Goal: Find specific page/section: Find specific page/section

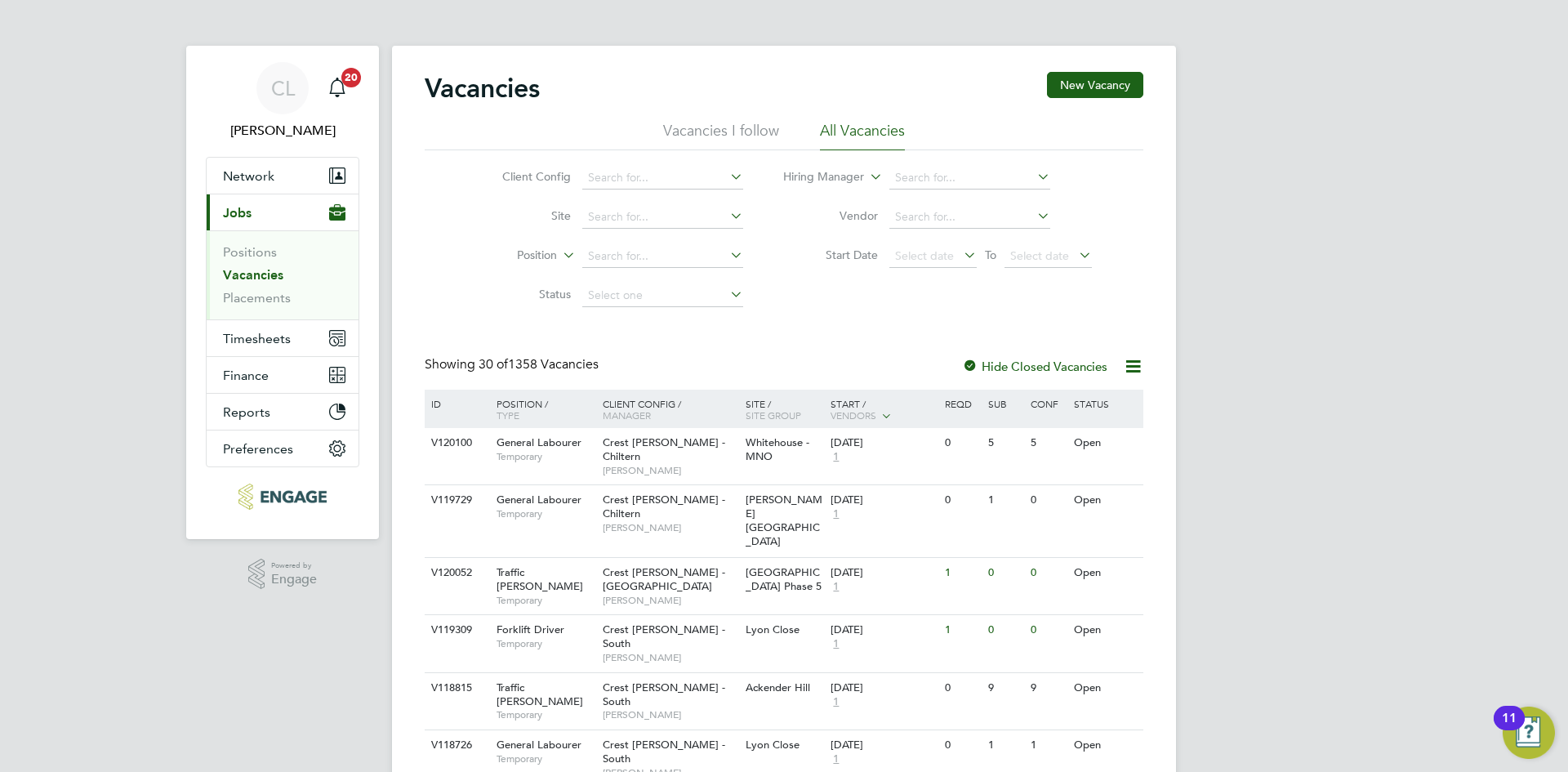
click at [260, 206] on button "Current page: Jobs" at bounding box center [282, 212] width 152 height 36
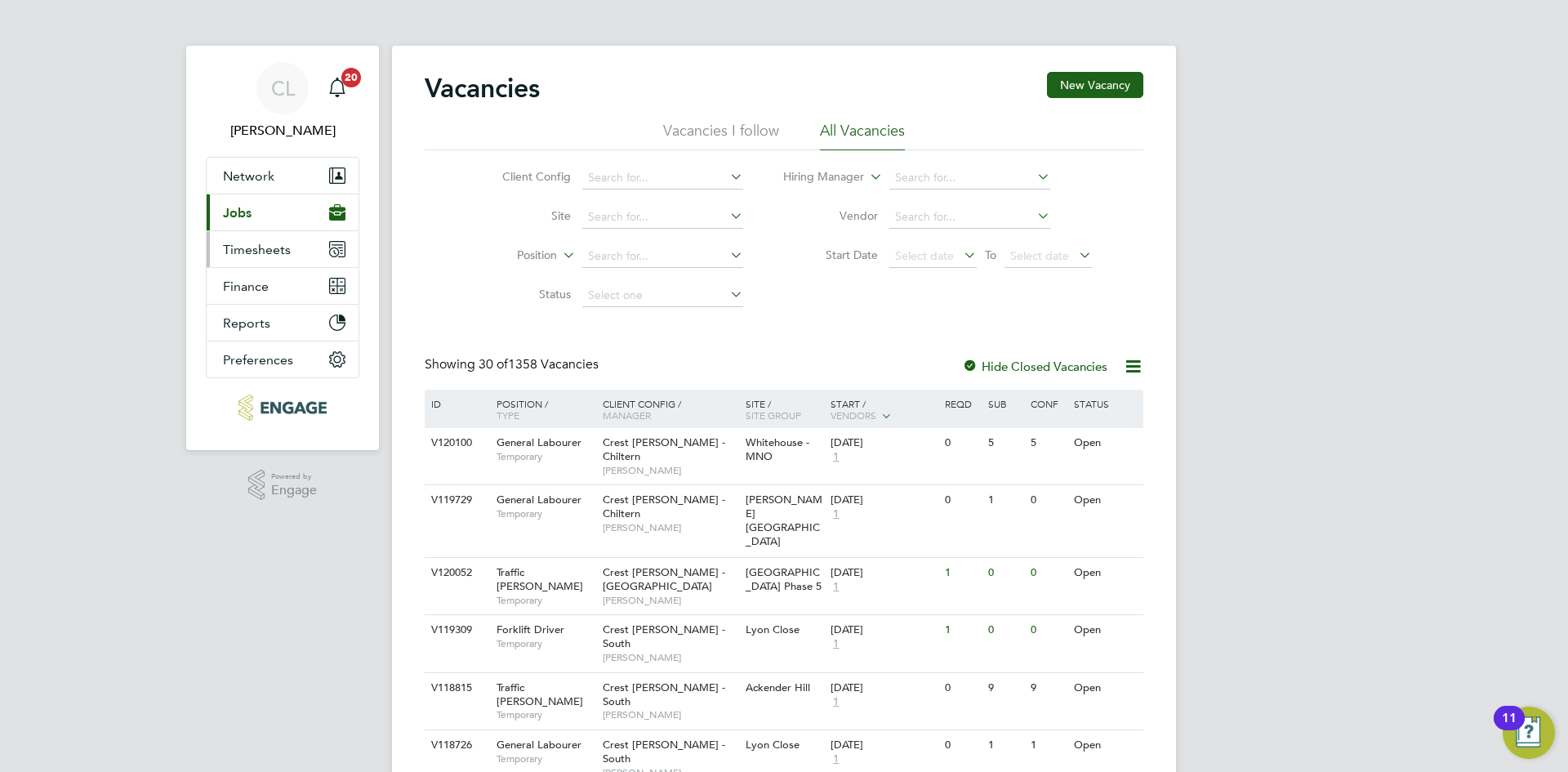
click at [288, 256] on span "Timesheets" at bounding box center [256, 249] width 68 height 16
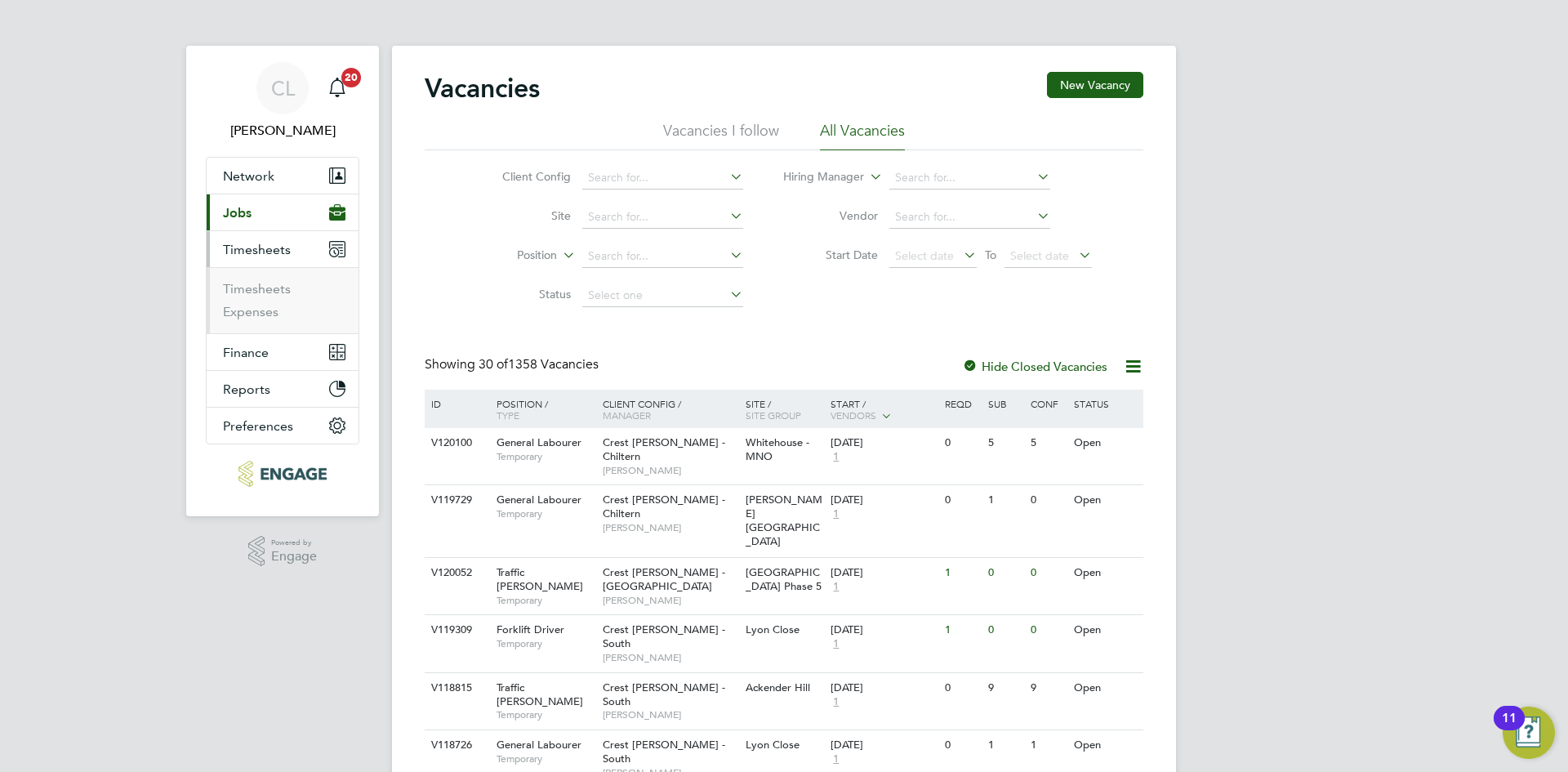
click at [289, 256] on span "Timesheets" at bounding box center [256, 249] width 68 height 16
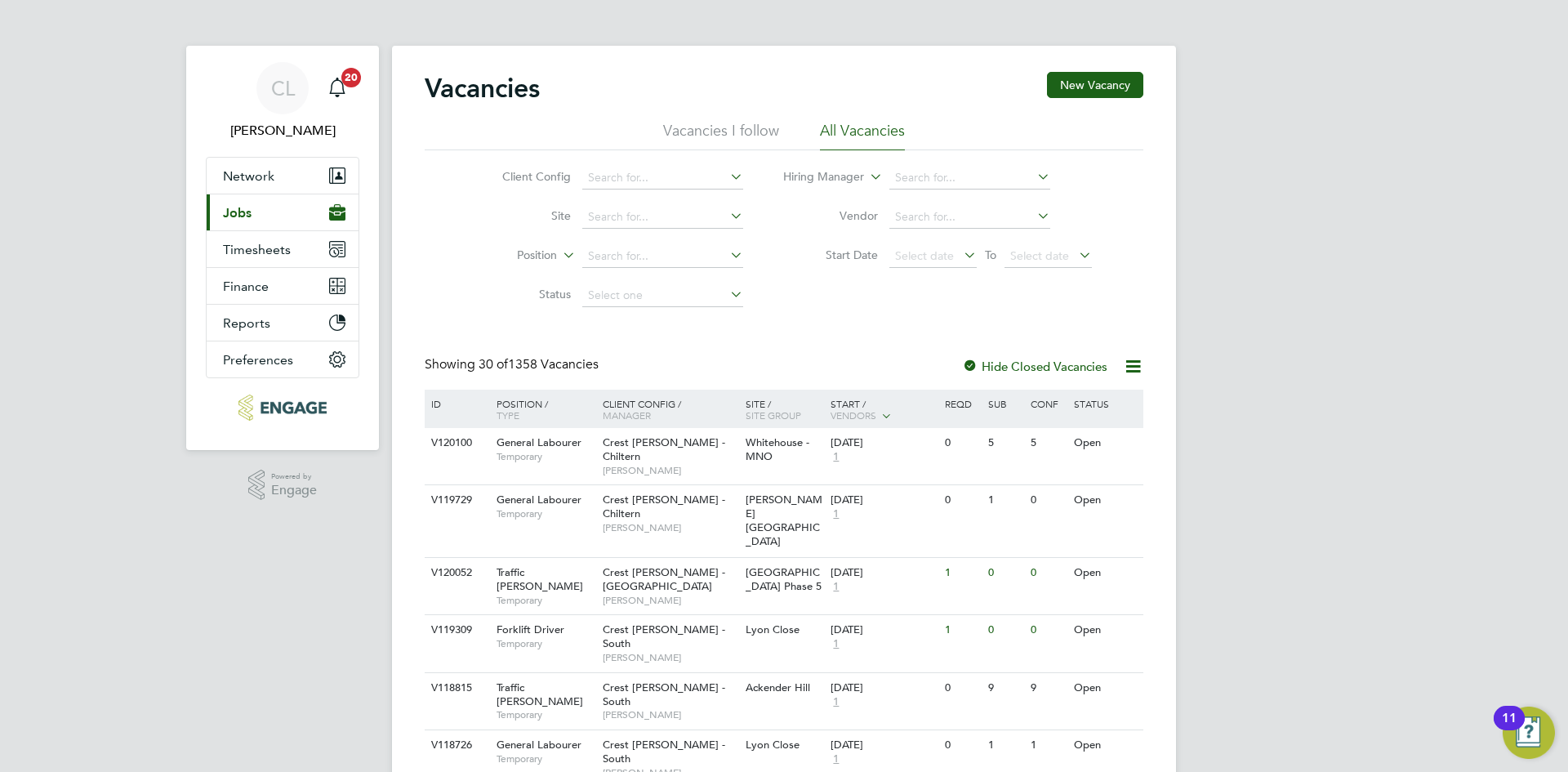
click at [246, 229] on button "Current page: Jobs" at bounding box center [282, 212] width 152 height 36
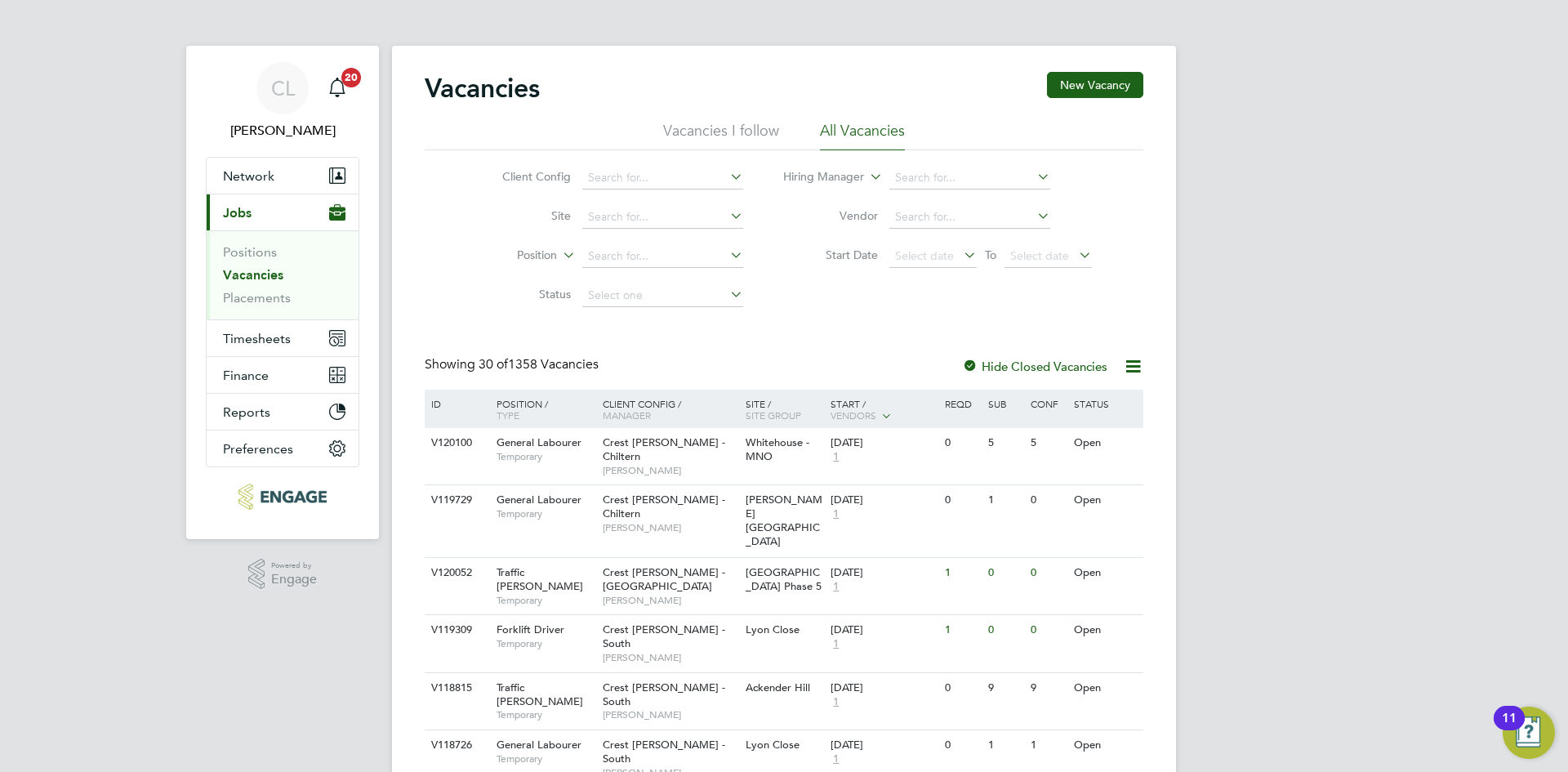
click at [255, 305] on li "Placements" at bounding box center [284, 298] width 122 height 17
click at [254, 304] on link "Placements" at bounding box center [256, 297] width 68 height 16
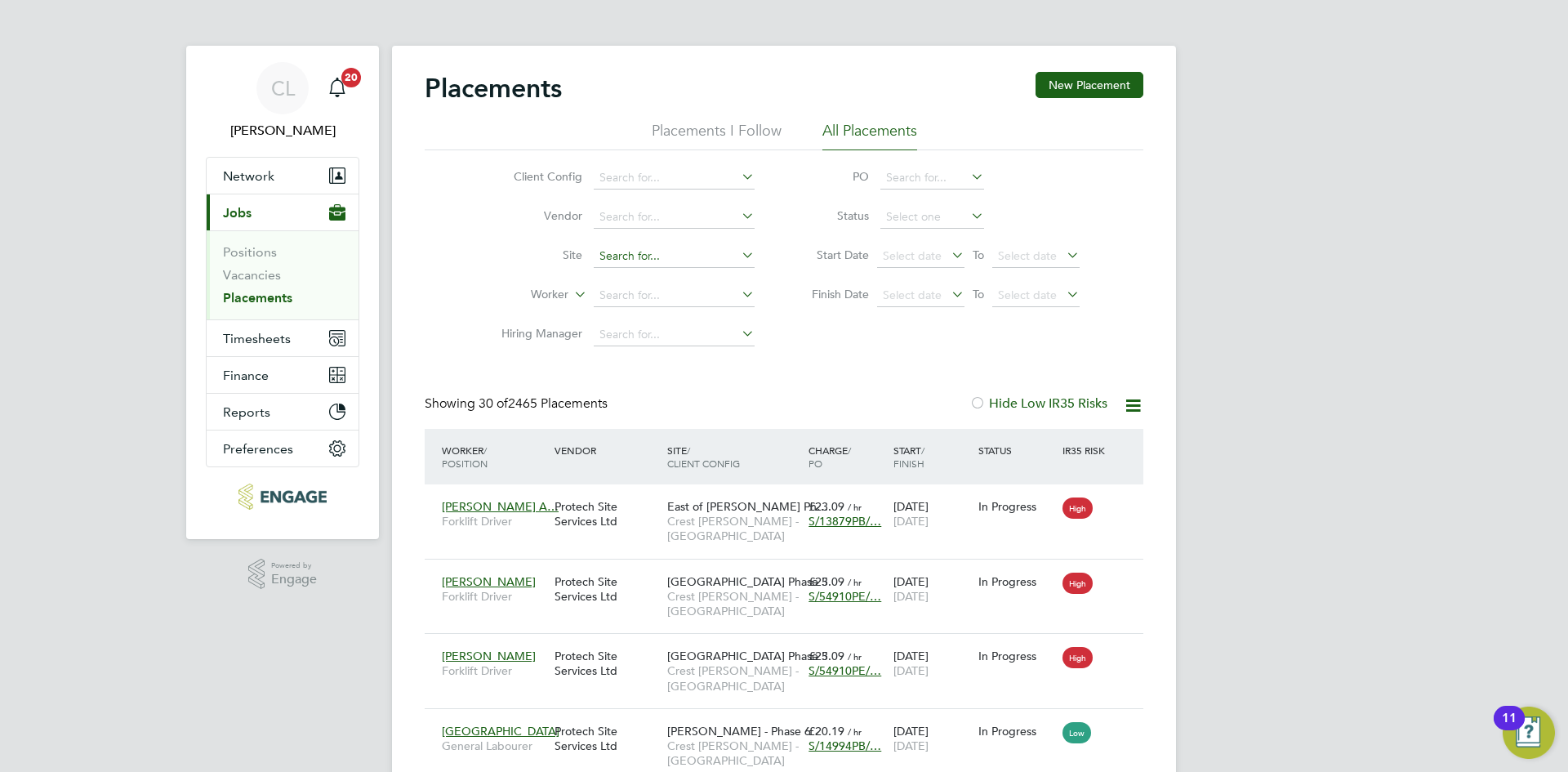
click at [611, 255] on input at bounding box center [674, 256] width 161 height 23
click at [247, 342] on span "Timesheets" at bounding box center [256, 338] width 68 height 16
click at [639, 253] on input at bounding box center [674, 256] width 161 height 23
click at [723, 274] on li "[GEOGRAPHIC_DATA] - Sales" at bounding box center [675, 279] width 163 height 22
type input "[PERSON_NAME] Wharf - Sales"
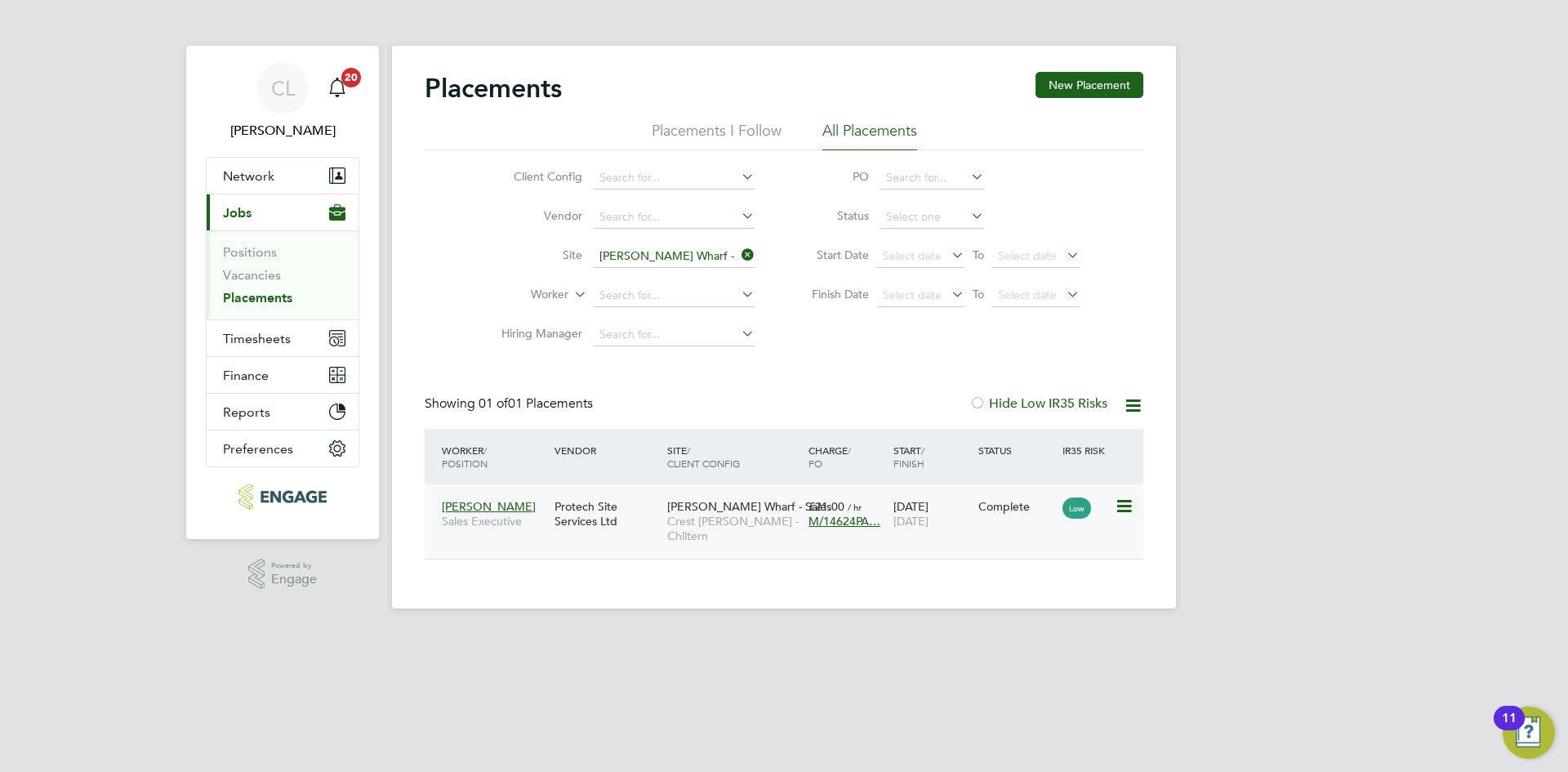
click at [851, 517] on span "M/14624PA…" at bounding box center [845, 521] width 72 height 15
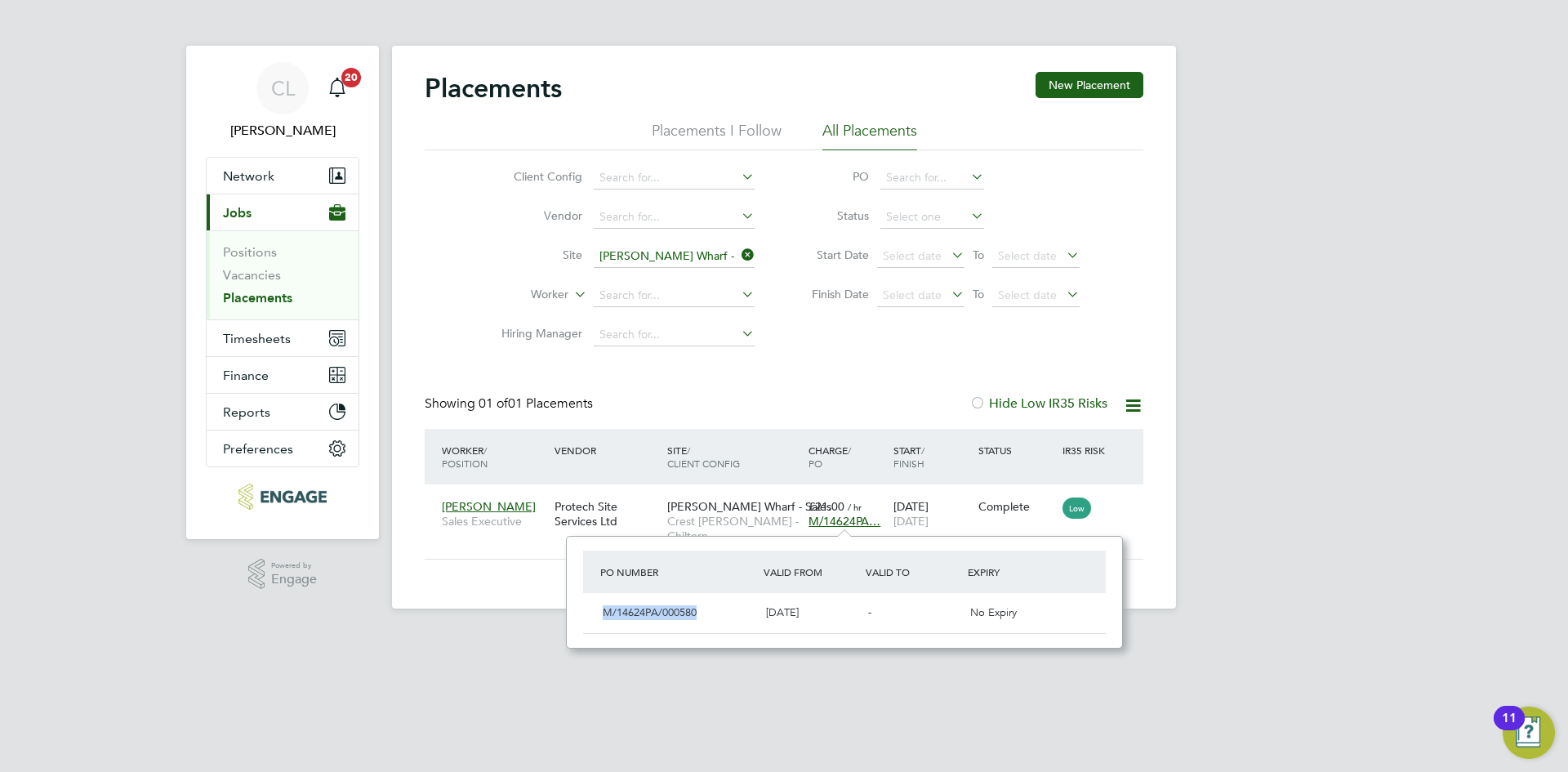
drag, startPoint x: 707, startPoint y: 613, endPoint x: 569, endPoint y: 602, distance: 138.4
click at [569, 602] on div "PO Number Valid From Valid To Expiry M/14624PA/000580 [DATE] - No Expiry" at bounding box center [844, 592] width 557 height 113
copy span "M/14624PA/000580"
click at [739, 253] on icon at bounding box center [739, 255] width 0 height 23
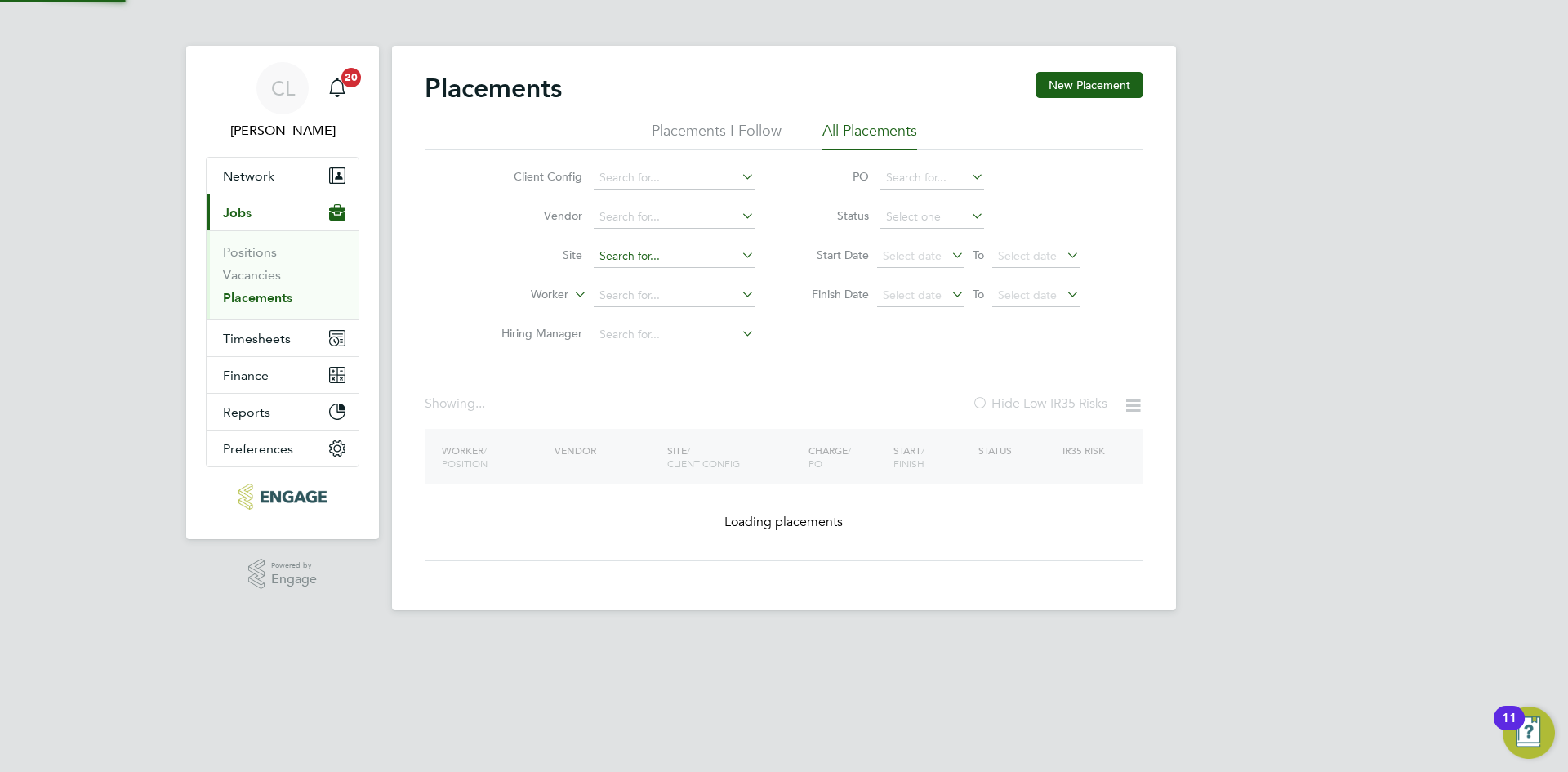
click at [714, 247] on input at bounding box center [674, 256] width 161 height 23
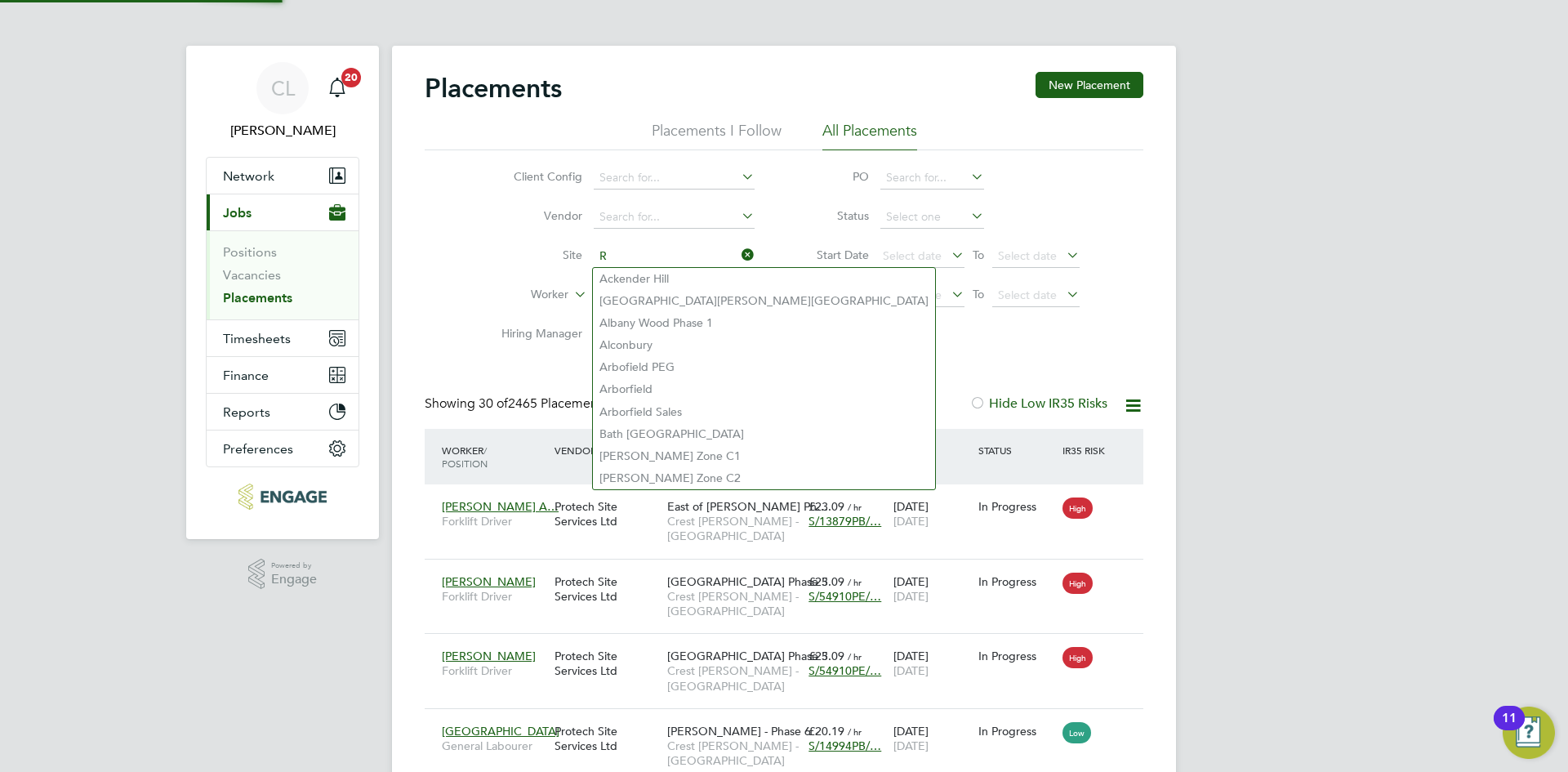
scroll to position [61, 143]
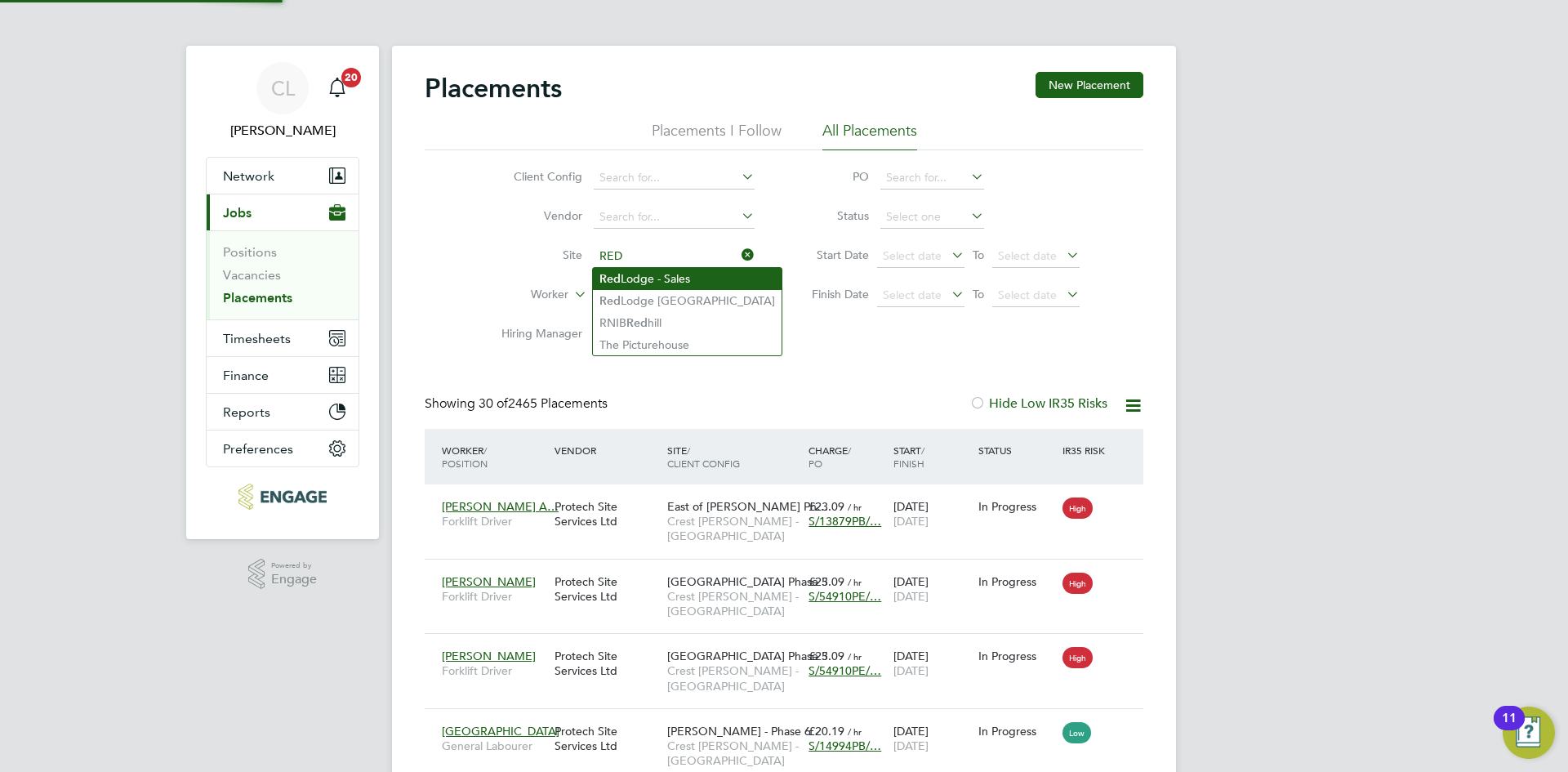
click at [682, 277] on li "Red Lodge - Sales" at bounding box center [688, 279] width 189 height 22
type input "Red Lodge - Sales"
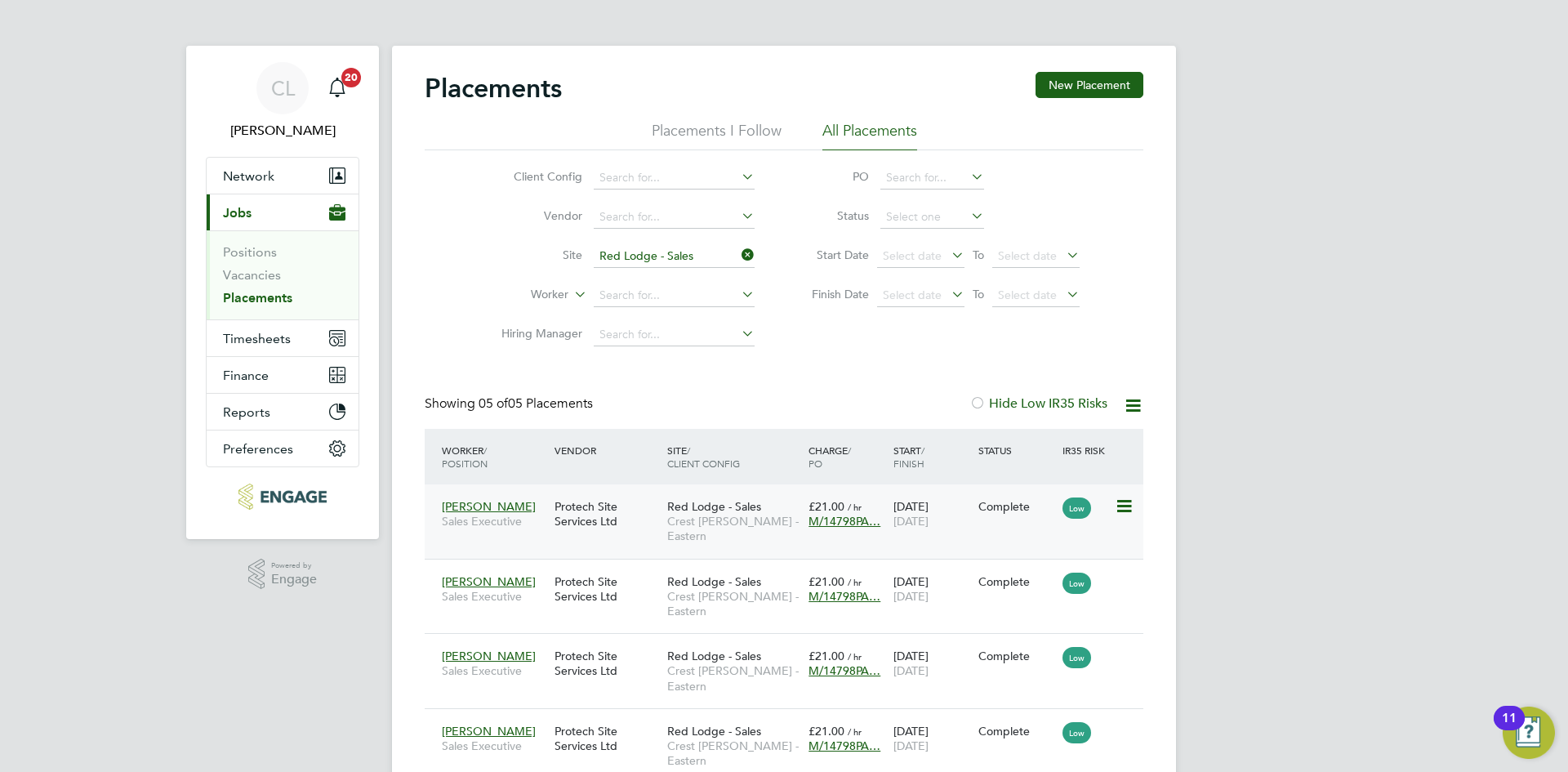
click at [848, 520] on span "M/14798PA…" at bounding box center [845, 521] width 72 height 15
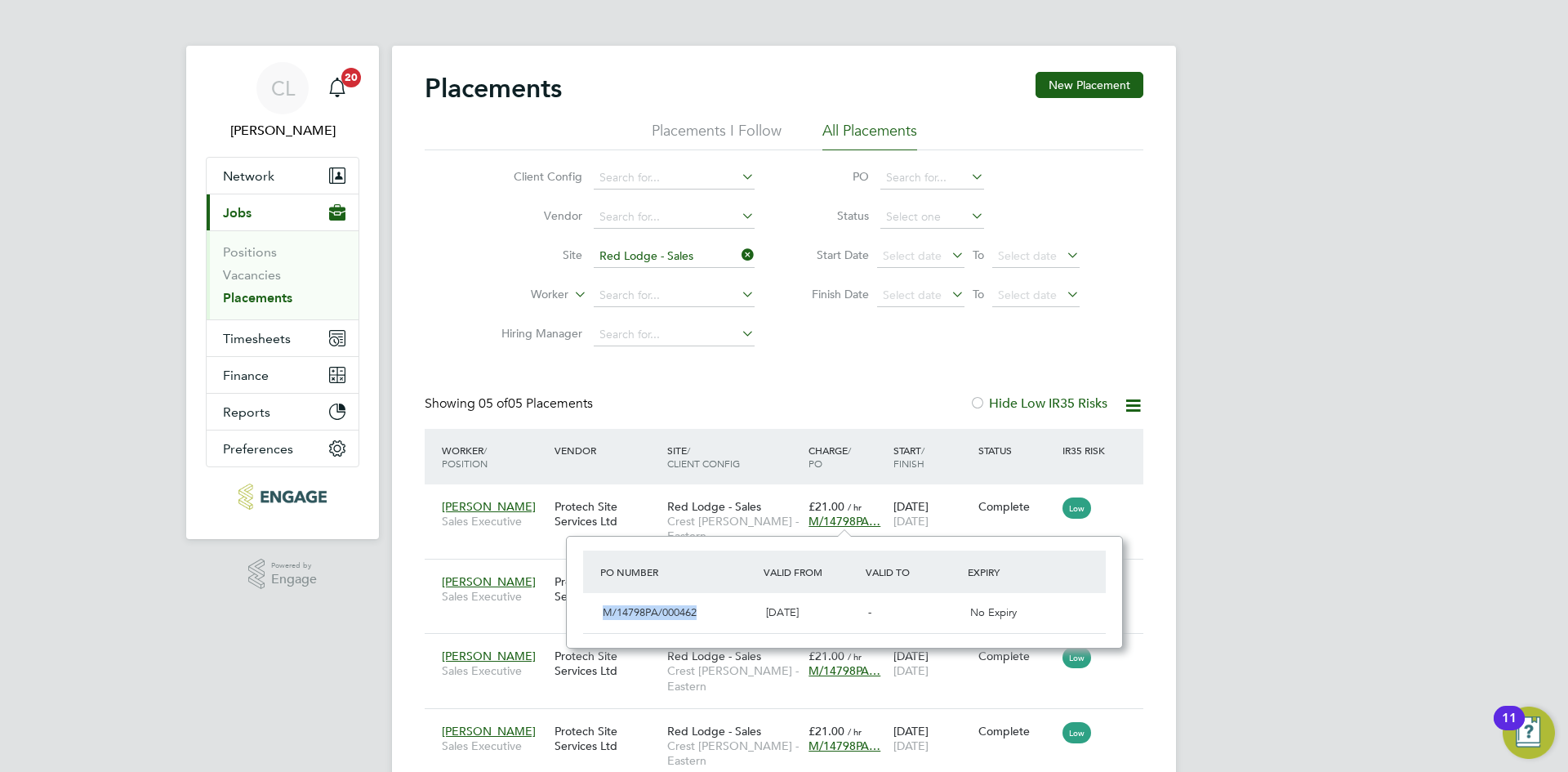
drag, startPoint x: 703, startPoint y: 608, endPoint x: 575, endPoint y: 605, distance: 128.0
click at [575, 605] on div "PO Number Valid From Valid To Expiry M/14798PA/000462 [DATE] - No Expiry" at bounding box center [844, 592] width 557 height 113
copy span "M/14798PA/000462"
drag, startPoint x: 746, startPoint y: 247, endPoint x: 695, endPoint y: 253, distance: 51.4
click at [739, 247] on icon at bounding box center [739, 255] width 0 height 23
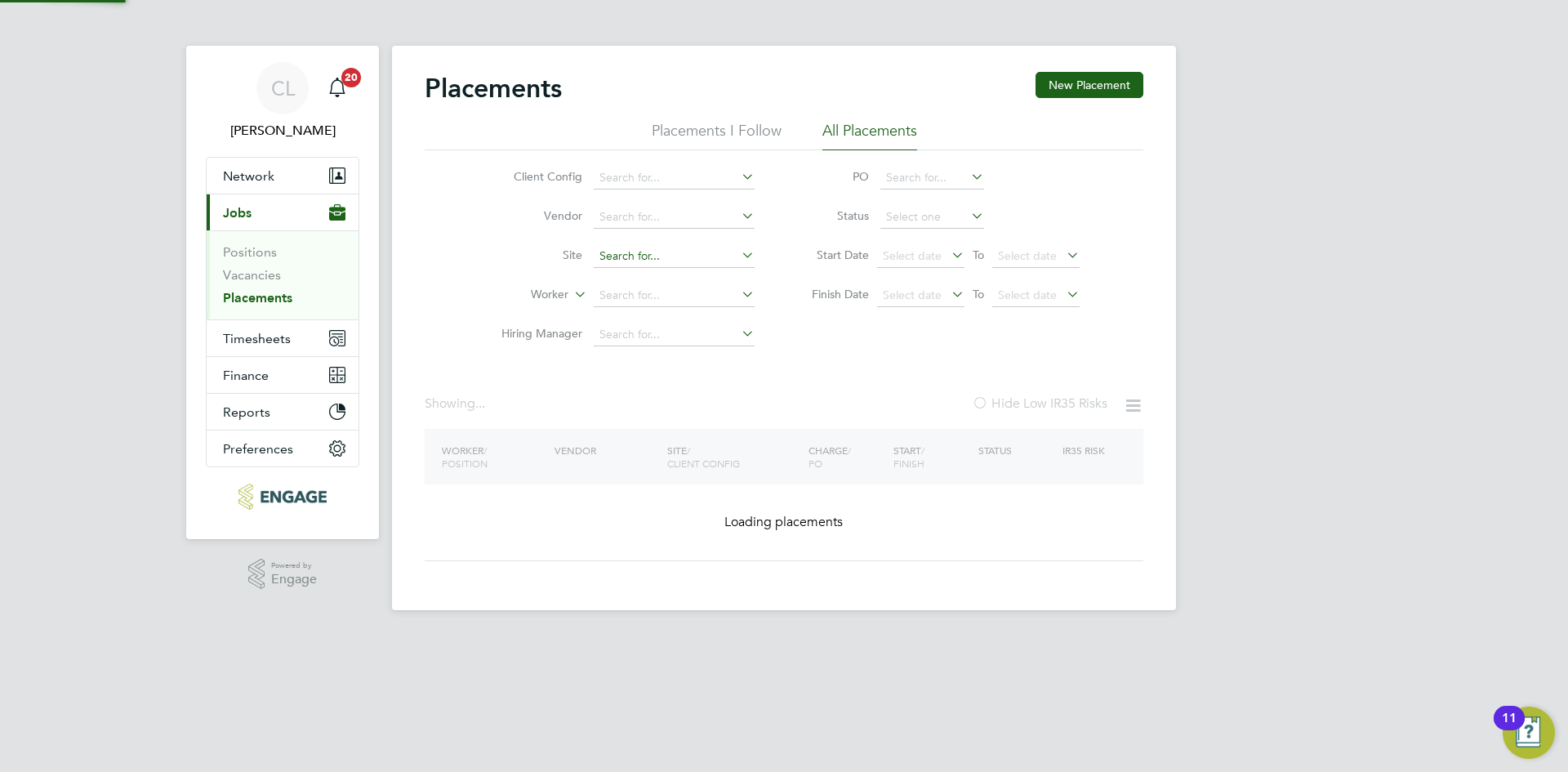
click at [678, 255] on input at bounding box center [674, 256] width 161 height 23
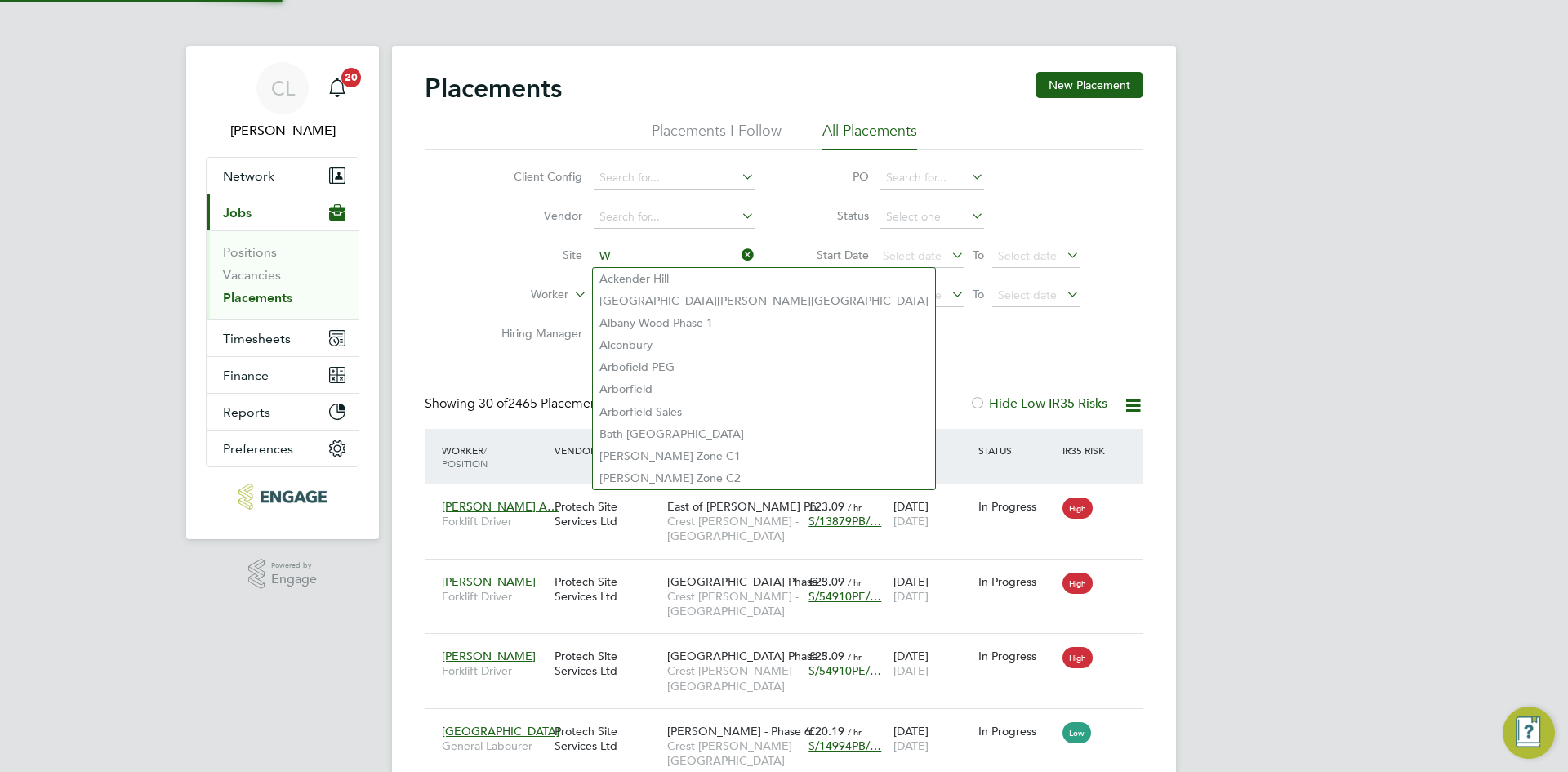
scroll to position [61, 143]
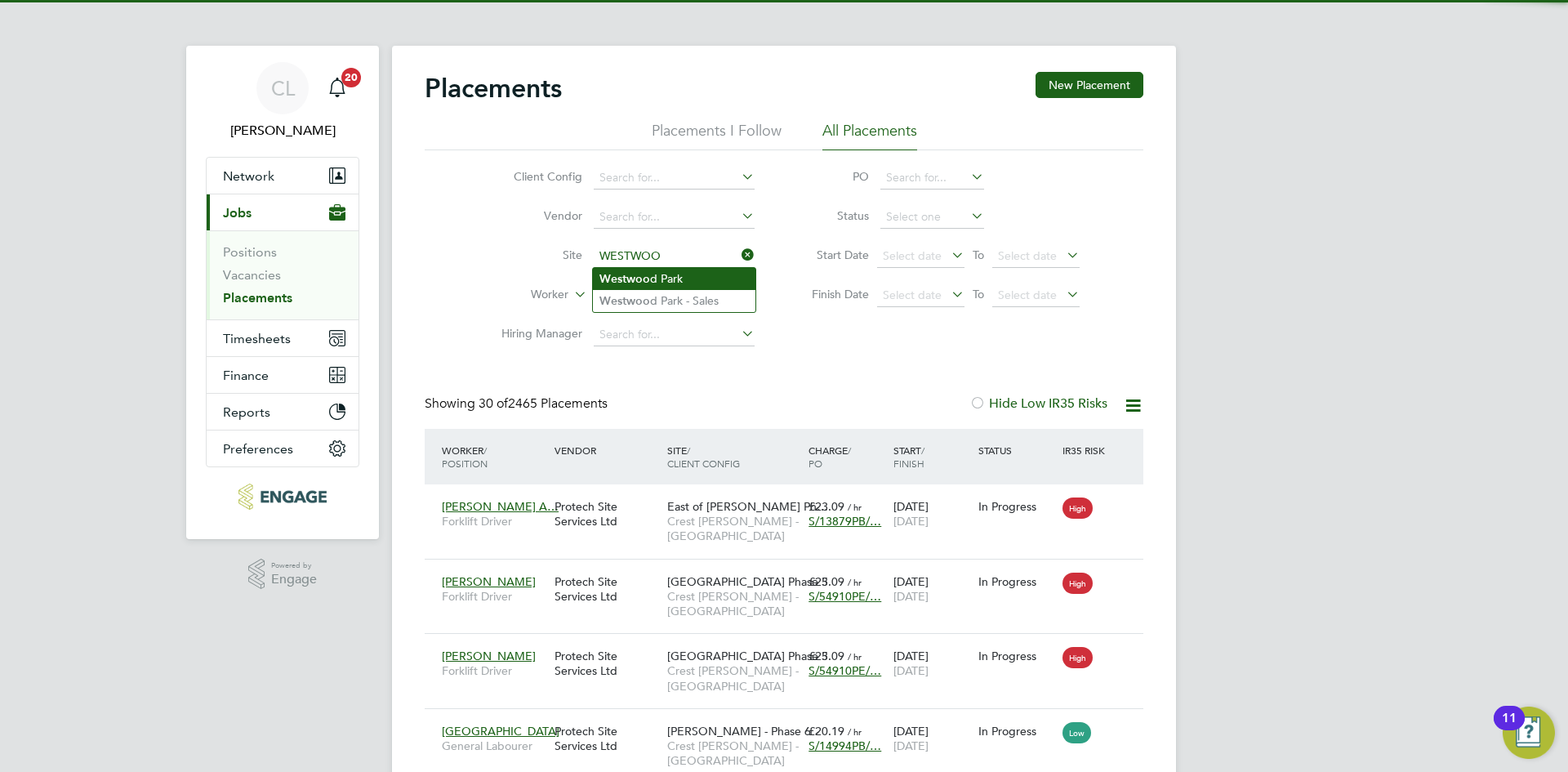
click at [675, 279] on li "[GEOGRAPHIC_DATA]" at bounding box center [675, 279] width 163 height 22
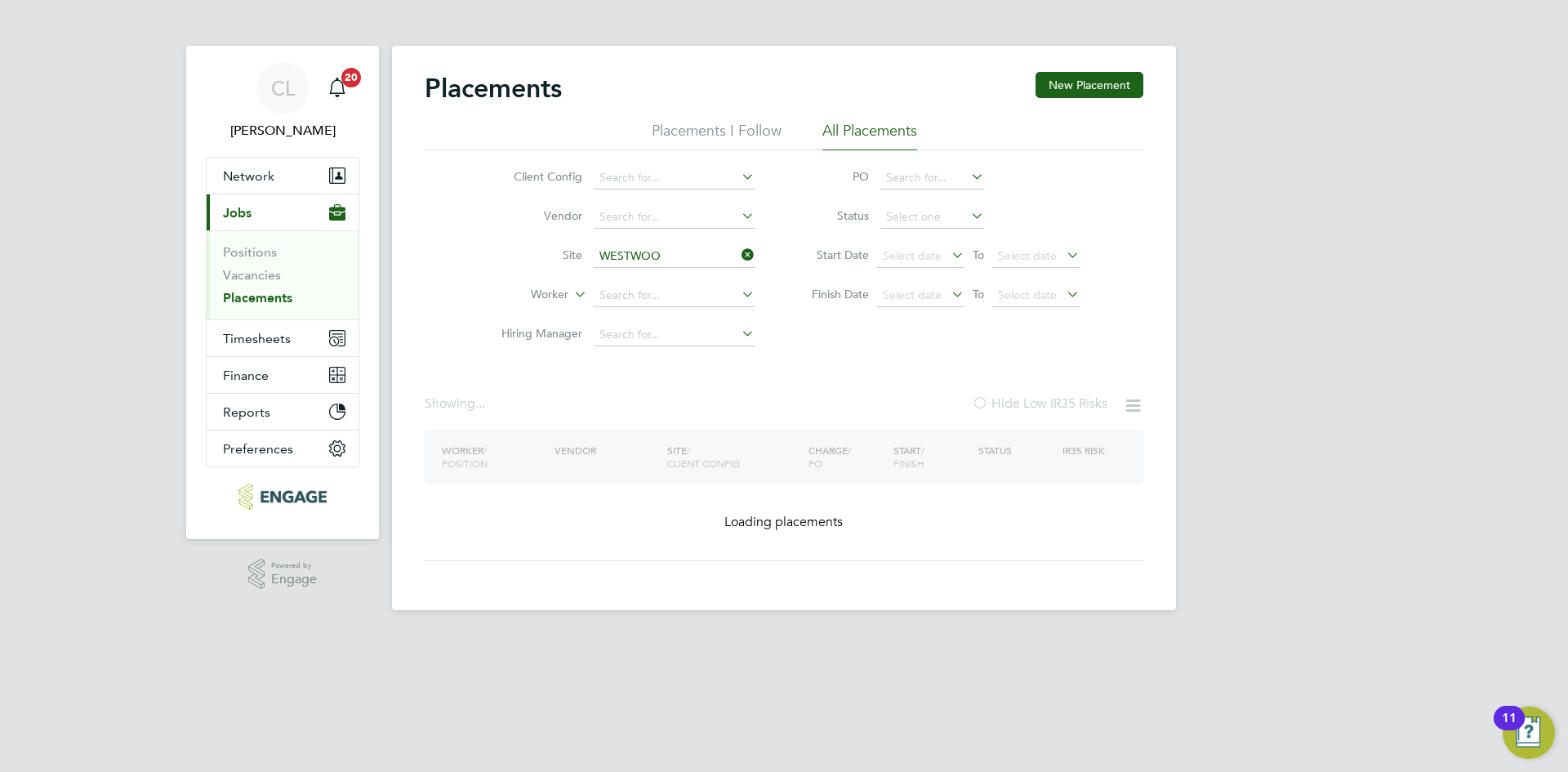
type input "[GEOGRAPHIC_DATA]"
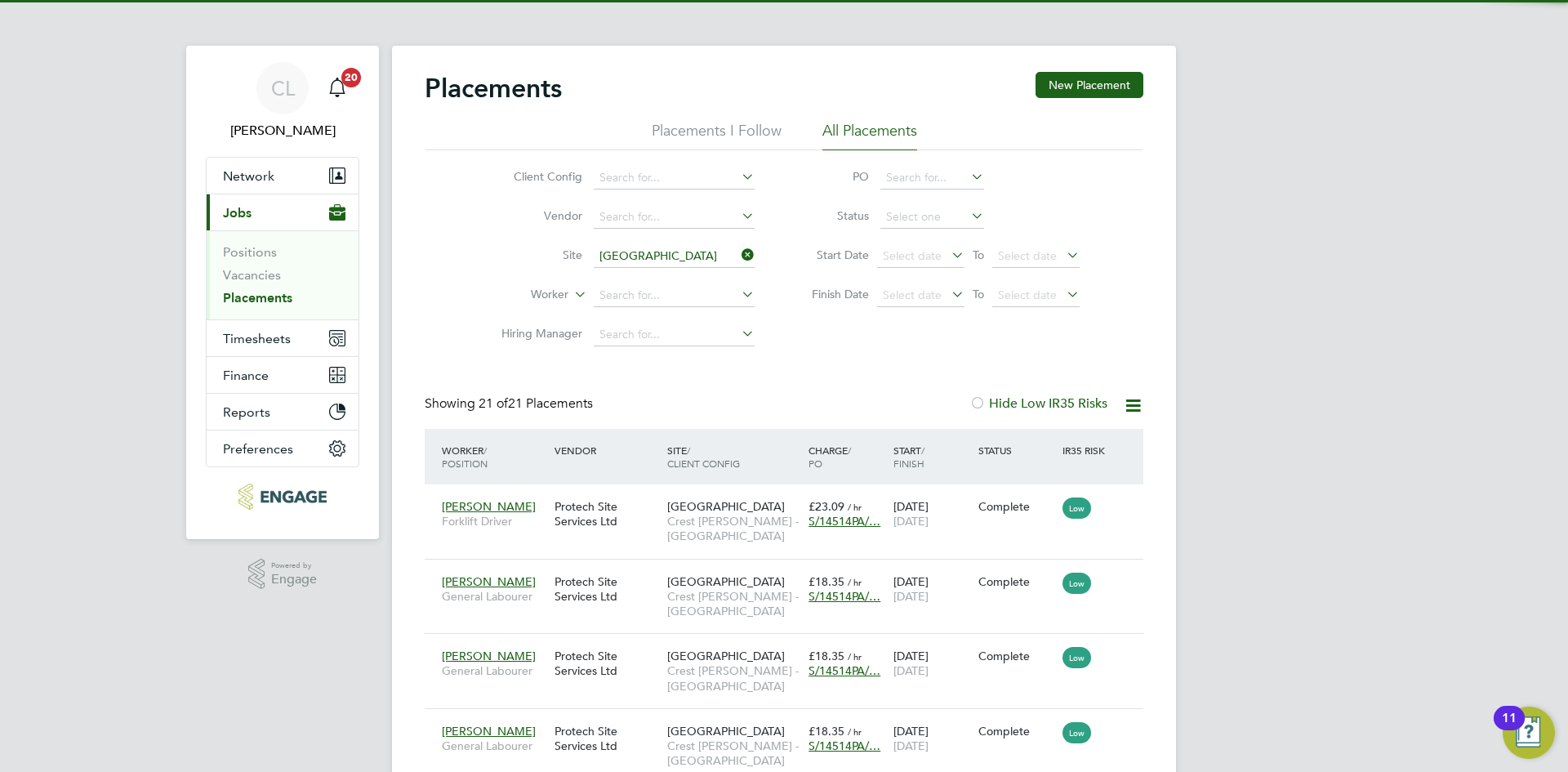
click at [739, 249] on icon at bounding box center [739, 255] width 0 height 23
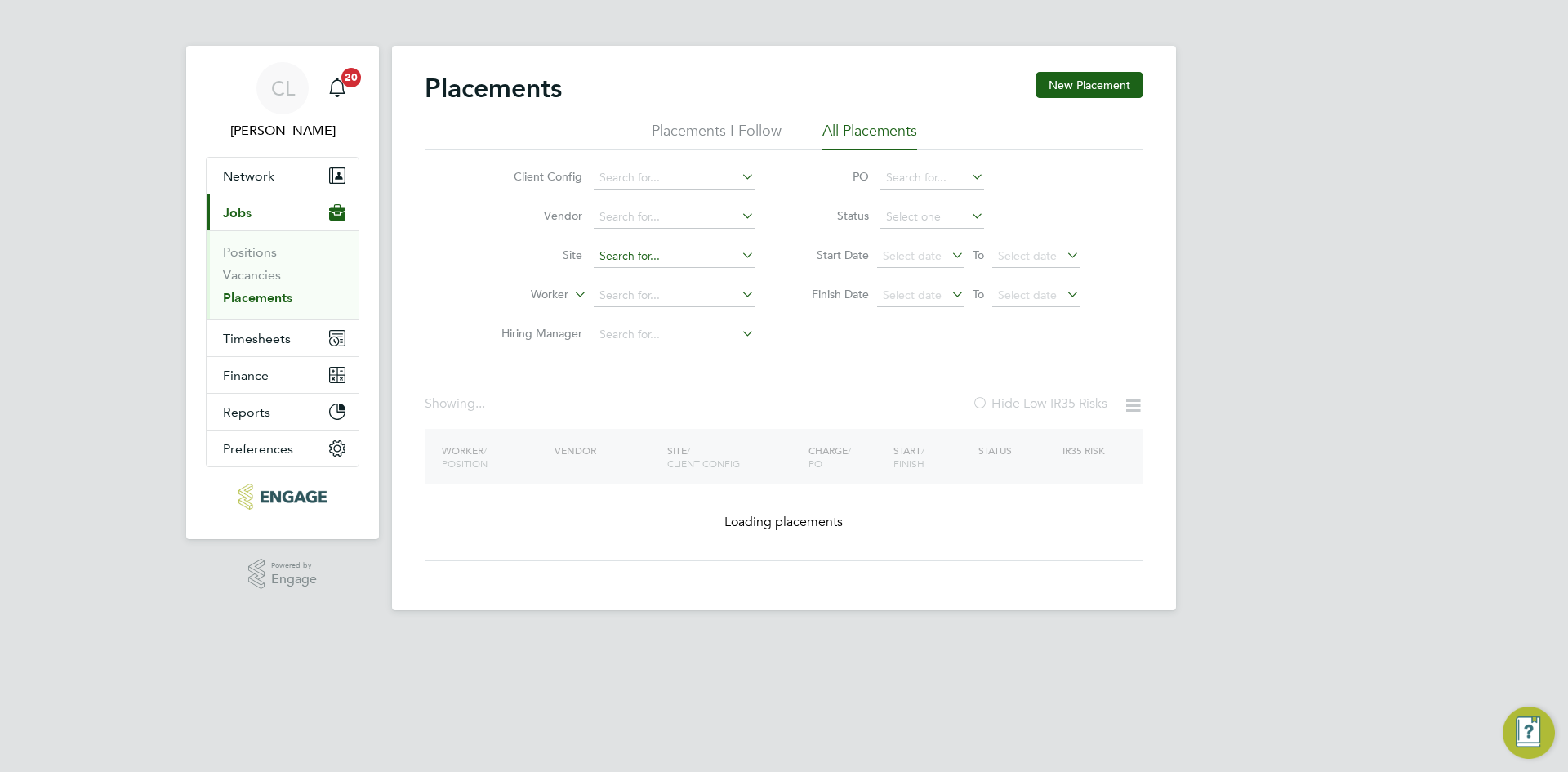
click at [645, 257] on input at bounding box center [674, 256] width 161 height 23
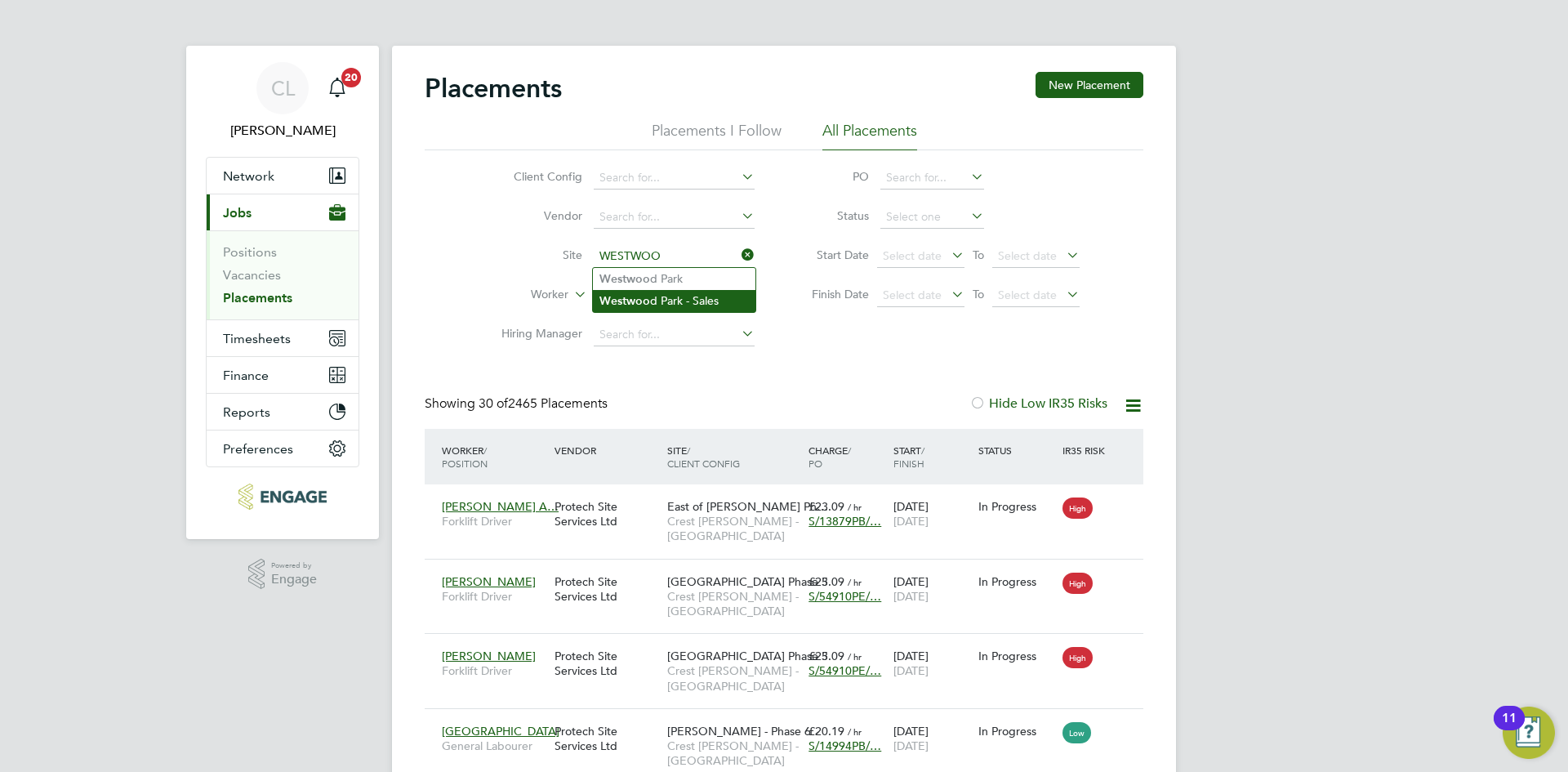
click at [704, 290] on li "[GEOGRAPHIC_DATA] - Sales" at bounding box center [675, 301] width 163 height 22
type input "Westwood Park - Sales"
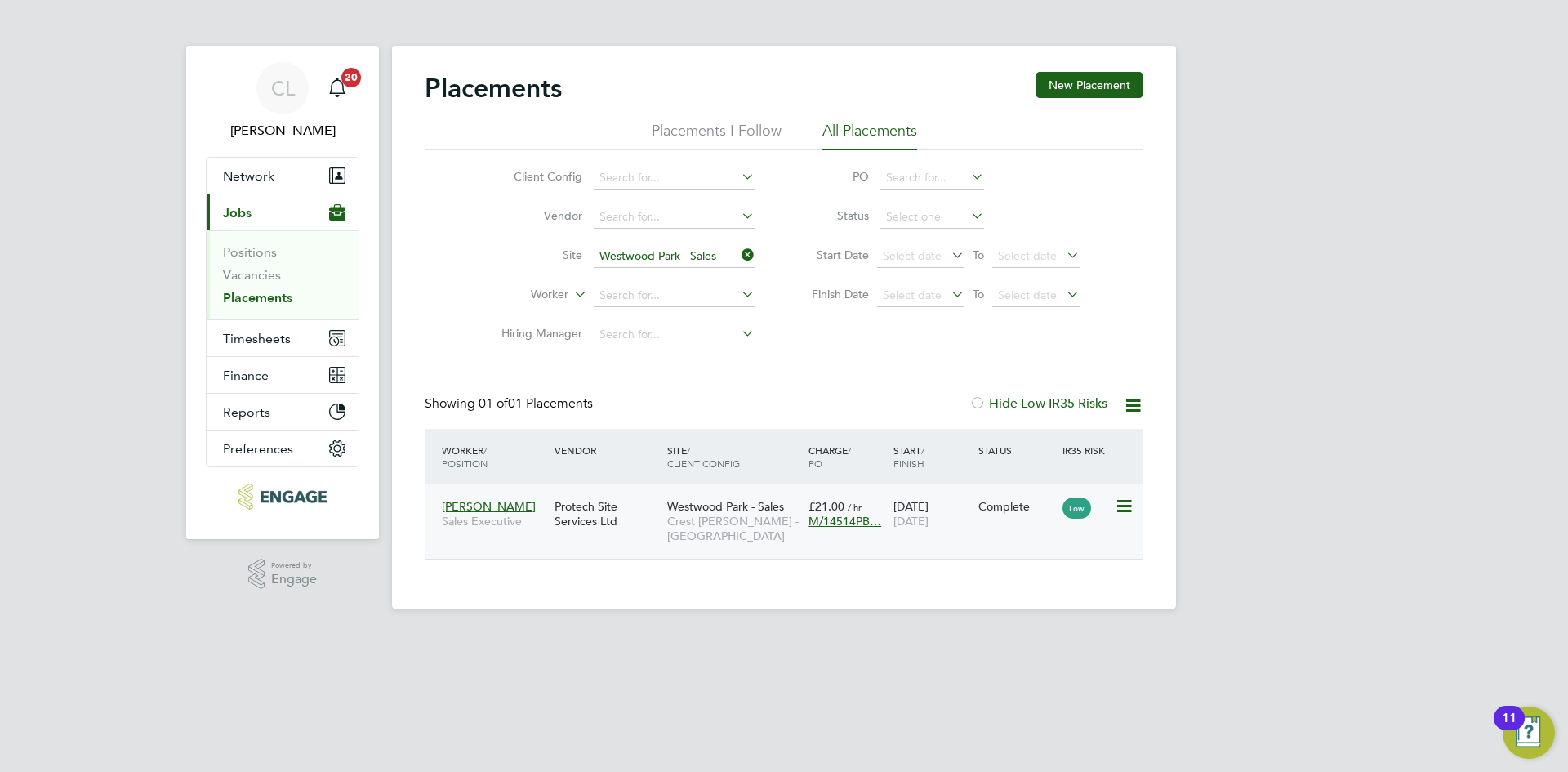
click at [840, 524] on span "M/14514PB…" at bounding box center [845, 521] width 73 height 15
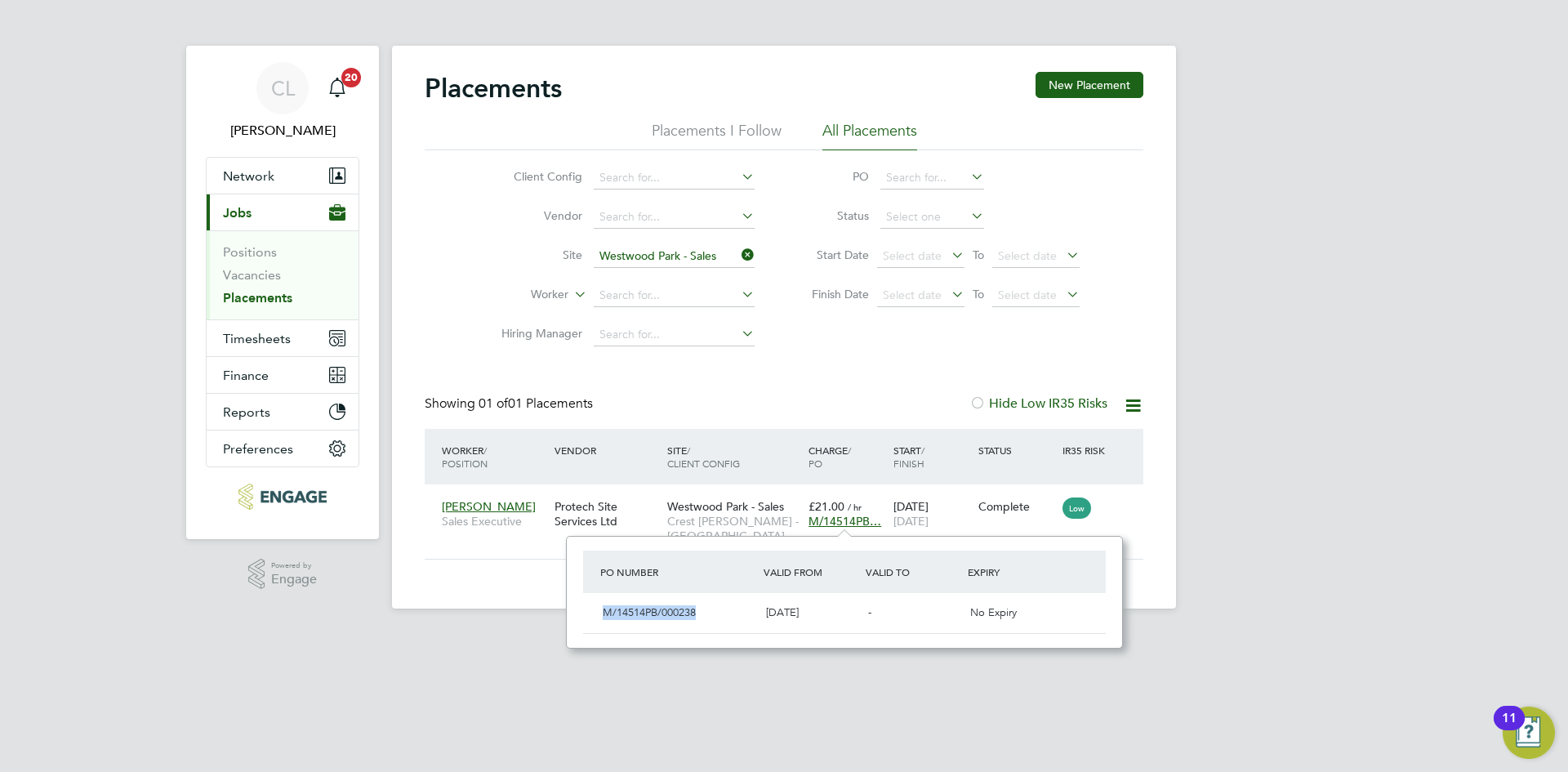
drag, startPoint x: 701, startPoint y: 609, endPoint x: 593, endPoint y: 609, distance: 108.0
click at [593, 609] on div "M/14514PB/000238 [DATE] - No Expiry" at bounding box center [844, 613] width 523 height 40
copy span "M/14514PB/000238"
